Goal: Find specific page/section: Find specific page/section

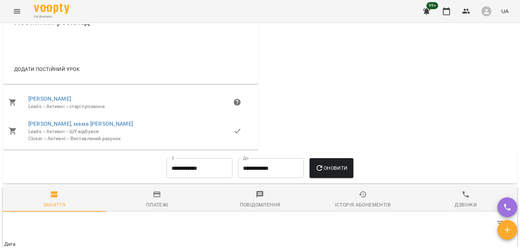
scroll to position [318, 0]
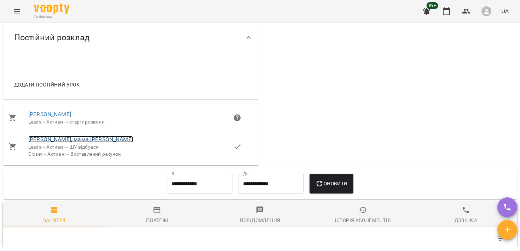
click at [64, 143] on link "Ліна, мама Solomia" at bounding box center [80, 139] width 105 height 7
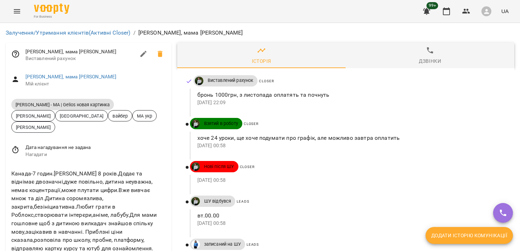
drag, startPoint x: 106, startPoint y: 105, endPoint x: 16, endPoint y: 105, distance: 89.8
click at [16, 105] on span "[PERSON_NAME] - МА | Gelios новая картинка" at bounding box center [62, 105] width 103 height 6
copy span "[PERSON_NAME] - МА | Gelios новая картинка"
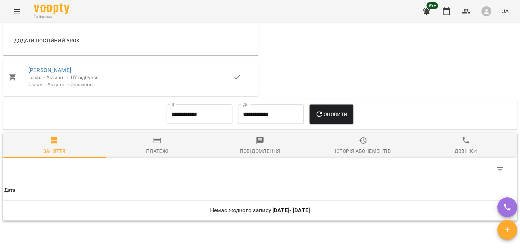
scroll to position [336, 0]
